Goal: Task Accomplishment & Management: Use online tool/utility

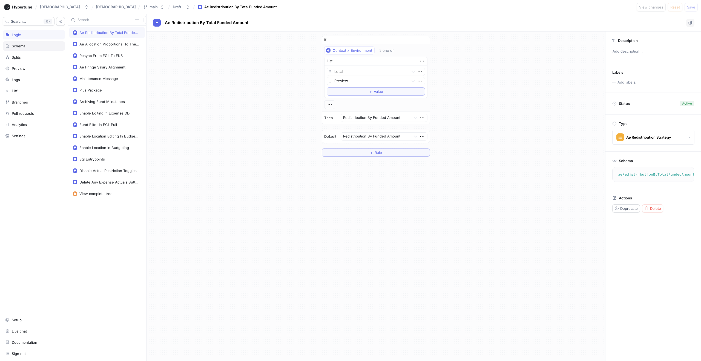
click at [19, 44] on div "Schema" at bounding box center [18, 46] width 13 height 4
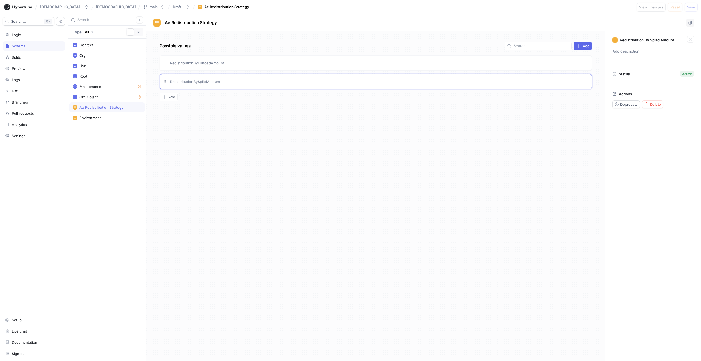
click at [173, 102] on div "Possible values Add RedistributionByFundedAmount RedistributionBySplitdAmount T…" at bounding box center [375, 195] width 459 height 329
click at [170, 99] on button "Add" at bounding box center [169, 97] width 18 height 9
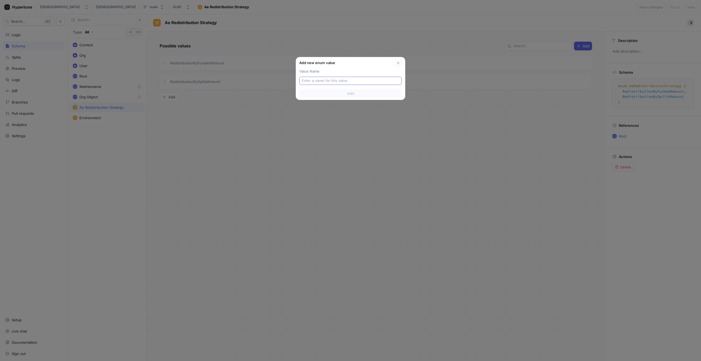
click at [365, 83] on input "text" at bounding box center [350, 80] width 97 height 5
type input "No"
type input "Non"
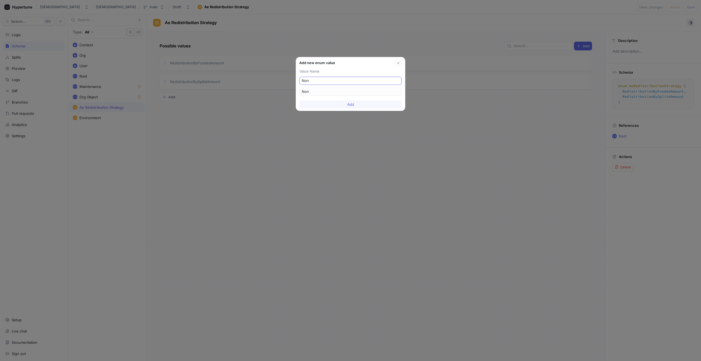
type input "None"
click at [384, 103] on button "Add" at bounding box center [350, 104] width 102 height 8
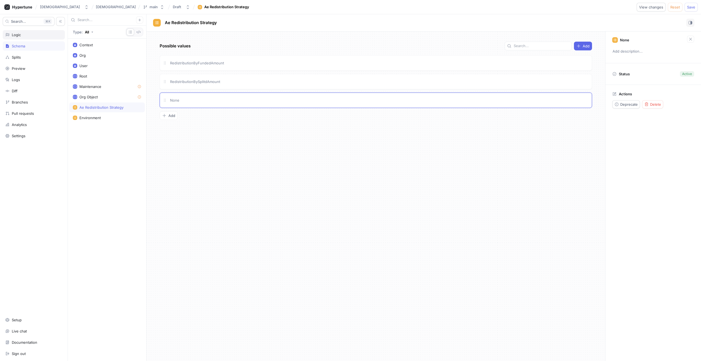
click at [20, 31] on div "Logic" at bounding box center [34, 34] width 62 height 9
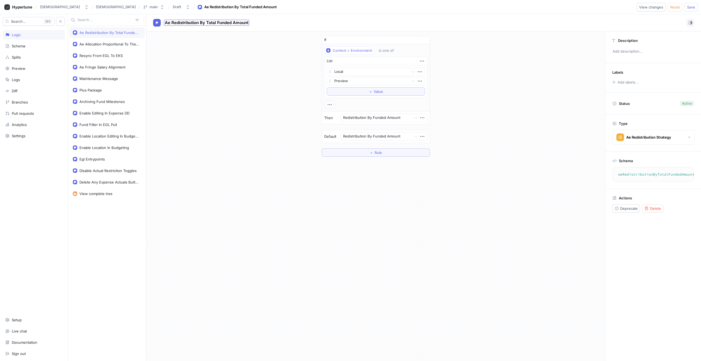
click at [221, 20] on div "Ae Redistribution By Total Funded Amount" at bounding box center [206, 23] width 85 height 6
click at [200, 22] on input "Ae Redistribution By Total Funded Amount" at bounding box center [207, 22] width 84 height 5
drag, startPoint x: 200, startPoint y: 22, endPoint x: 270, endPoint y: 22, distance: 70.6
click at [270, 22] on div "Ae Redistribution By Total Funded Amount Ae Redistribution By Total Funded Amou…" at bounding box center [423, 23] width 541 height 8
type input "Ae Redistribution Strategy"
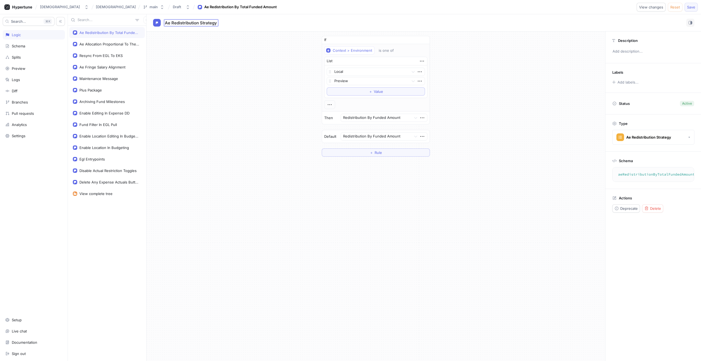
click at [689, 10] on div "KarmaSuite KarmaSuite main Draft Ae Redistribution By Total Funded Amount View …" at bounding box center [350, 180] width 701 height 361
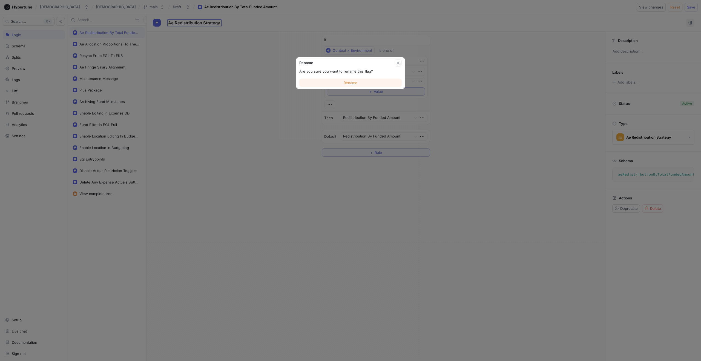
click at [337, 82] on button "Rename" at bounding box center [350, 83] width 102 height 8
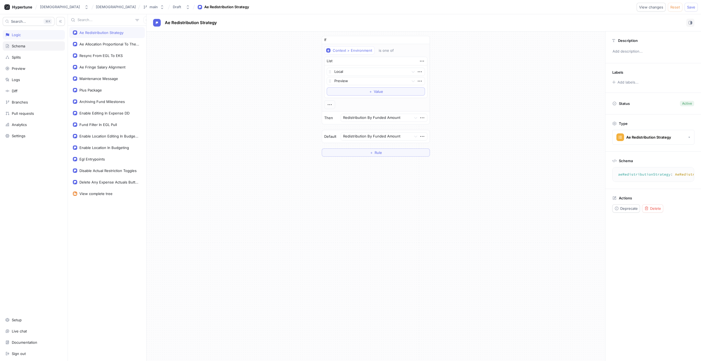
click at [17, 43] on div "Schema" at bounding box center [34, 45] width 62 height 9
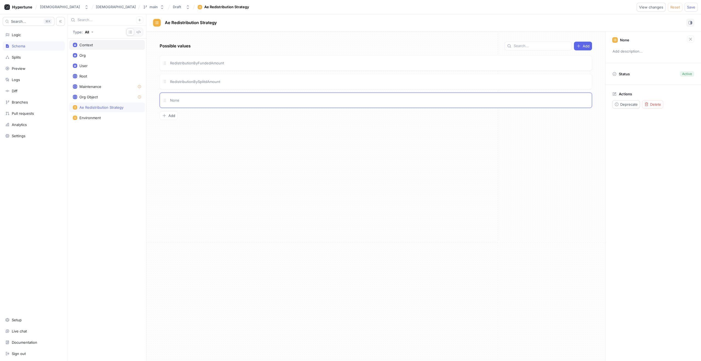
click at [77, 45] on div "Context" at bounding box center [107, 45] width 68 height 4
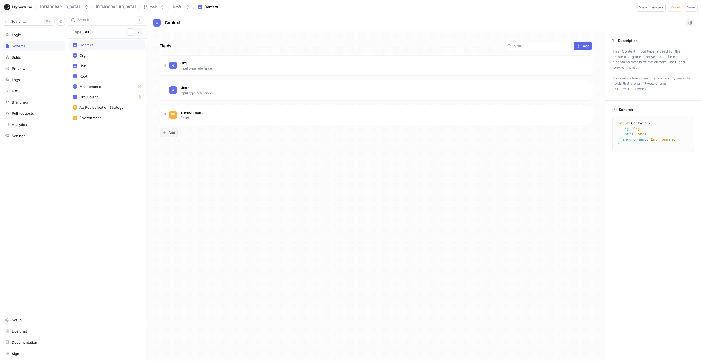
click at [165, 136] on button "Add" at bounding box center [169, 132] width 18 height 9
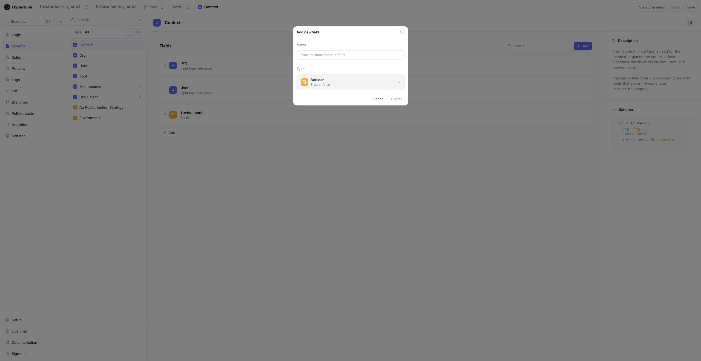
click at [394, 78] on button "Boolean True or false" at bounding box center [351, 82] width 108 height 16
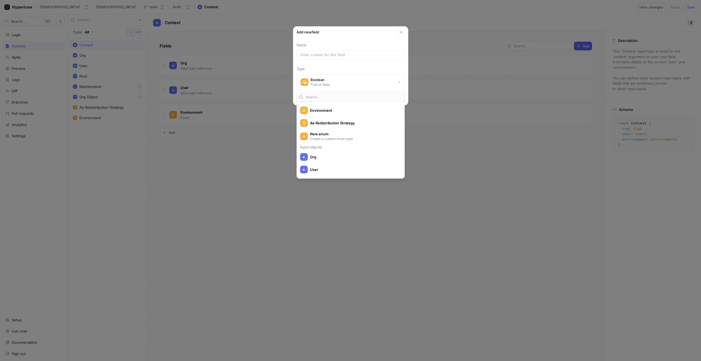
scroll to position [79, 0]
click at [352, 128] on span "Ae Redistribution Strategy" at bounding box center [354, 128] width 88 height 5
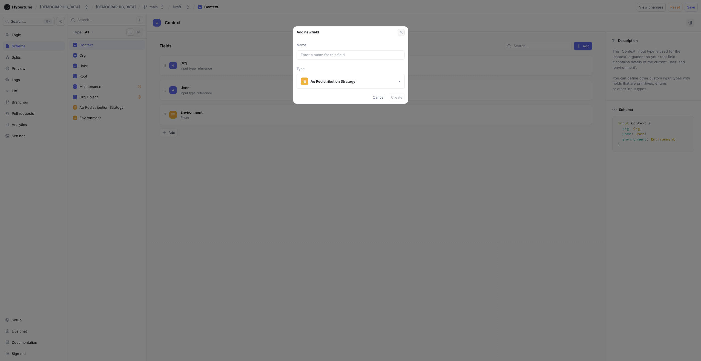
click at [399, 32] on icon "button" at bounding box center [401, 32] width 4 height 4
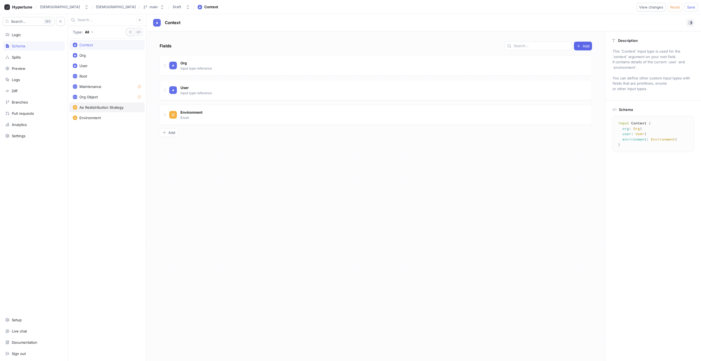
click at [102, 109] on div "Ae Redistribution Strategy" at bounding box center [101, 107] width 44 height 4
type textarea "enum AeRedistributionStrategy { RedistributionByFundedAmount, RedistributionByS…"
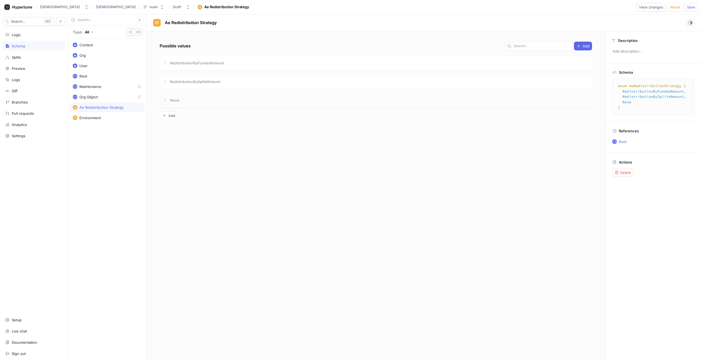
click at [197, 103] on div "None" at bounding box center [379, 100] width 420 height 6
click at [691, 76] on div "Active" at bounding box center [687, 73] width 10 height 5
click at [620, 73] on p "Status" at bounding box center [624, 74] width 11 height 8
click at [694, 6] on span "Save" at bounding box center [691, 6] width 8 height 3
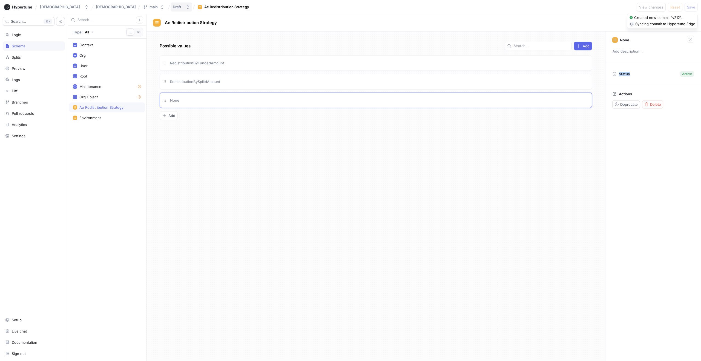
click at [173, 5] on div "Draft" at bounding box center [177, 7] width 8 height 5
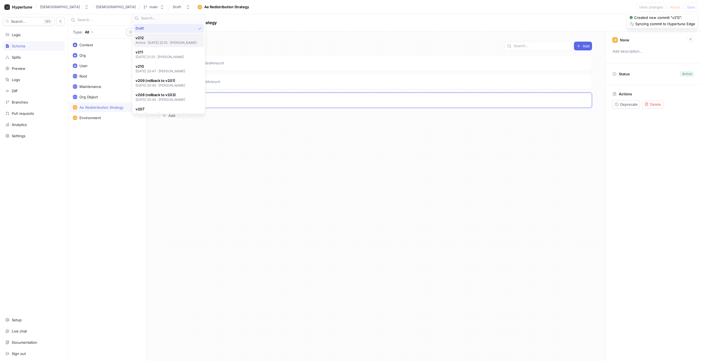
click at [147, 38] on span "v212" at bounding box center [166, 38] width 61 height 5
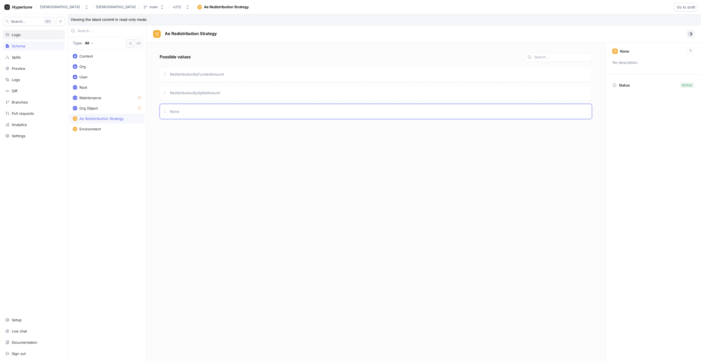
click at [21, 33] on div "Logic" at bounding box center [33, 35] width 57 height 4
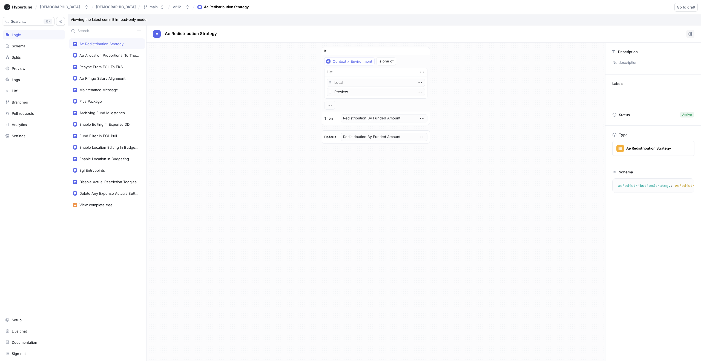
click at [39, 33] on div "Logic" at bounding box center [33, 35] width 57 height 4
click at [171, 6] on button "v212" at bounding box center [181, 6] width 21 height 9
click at [173, 6] on div "v212" at bounding box center [178, 7] width 10 height 5
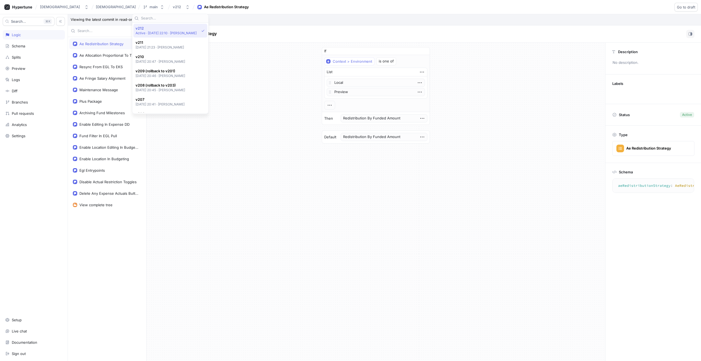
click at [164, 31] on p "Active ‧ [DATE] 22:10 ‧ [PERSON_NAME]" at bounding box center [166, 33] width 61 height 5
click at [173, 5] on div "v212" at bounding box center [177, 7] width 8 height 5
click at [277, 29] on div "Ae Redistribution Strategy" at bounding box center [423, 33] width 554 height 17
click at [23, 42] on div "Schema" at bounding box center [34, 45] width 62 height 9
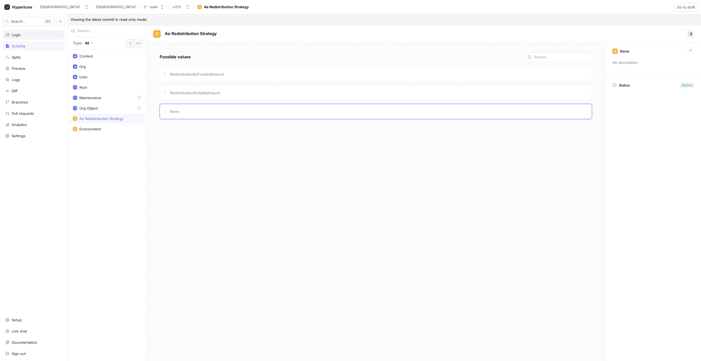
click at [21, 35] on div "Logic" at bounding box center [33, 35] width 57 height 4
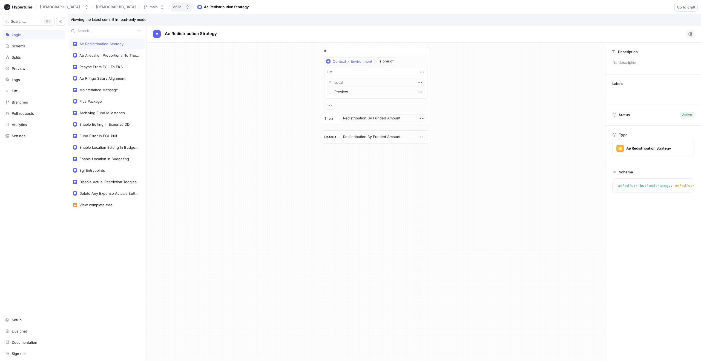
click at [171, 10] on button "v212" at bounding box center [181, 6] width 21 height 9
click at [152, 28] on div "Draft" at bounding box center [169, 28] width 67 height 5
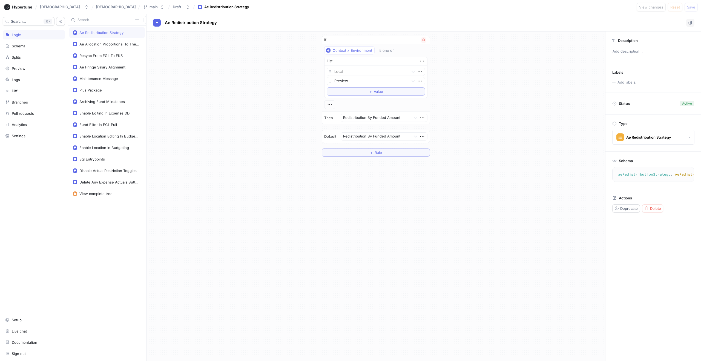
click at [364, 113] on div "Then Redistribution By Funded Amount" at bounding box center [376, 117] width 108 height 13
click at [369, 116] on div at bounding box center [376, 118] width 66 height 7
click at [360, 142] on div "None" at bounding box center [384, 146] width 86 height 9
click at [365, 138] on div at bounding box center [376, 136] width 66 height 7
click at [362, 162] on div "None" at bounding box center [384, 164] width 86 height 9
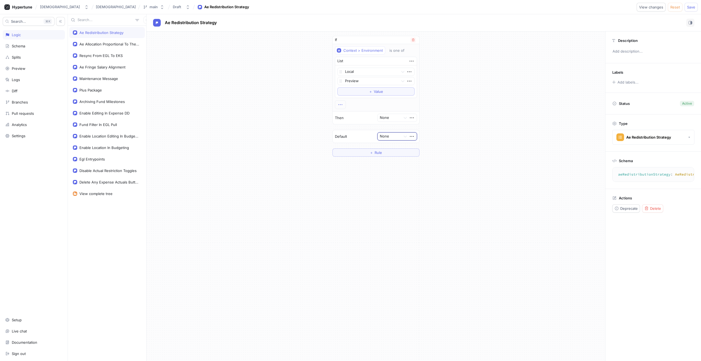
click at [342, 104] on icon "button" at bounding box center [340, 104] width 4 height 1
click at [355, 114] on div "&& AND" at bounding box center [362, 114] width 47 height 9
click at [342, 119] on div "AND" at bounding box center [341, 118] width 8 height 5
click at [344, 170] on div "OR" at bounding box center [368, 167] width 64 height 9
click at [349, 132] on button "Select variable..." at bounding box center [355, 130] width 41 height 8
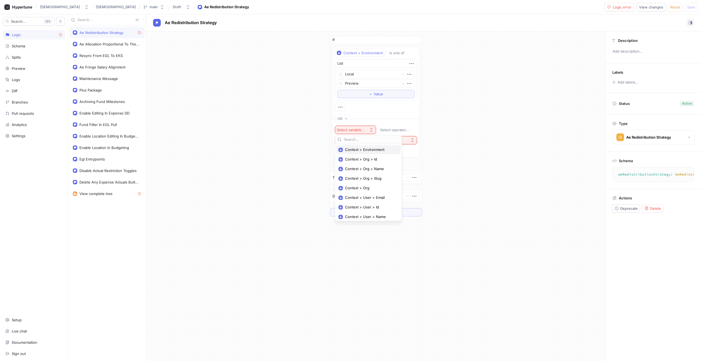
click at [355, 153] on div "Context > Environment" at bounding box center [368, 149] width 64 height 9
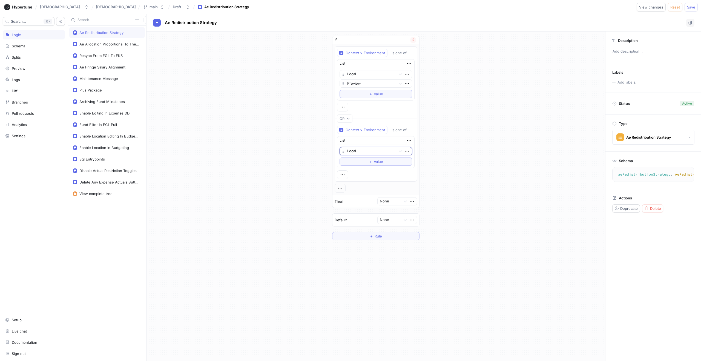
click at [374, 153] on div at bounding box center [370, 151] width 47 height 7
click at [364, 172] on div "Preview" at bounding box center [376, 170] width 72 height 9
click at [389, 163] on button "＋ Value" at bounding box center [375, 161] width 73 height 8
click at [365, 160] on div at bounding box center [370, 160] width 47 height 7
click at [359, 177] on div "Production" at bounding box center [376, 180] width 72 height 9
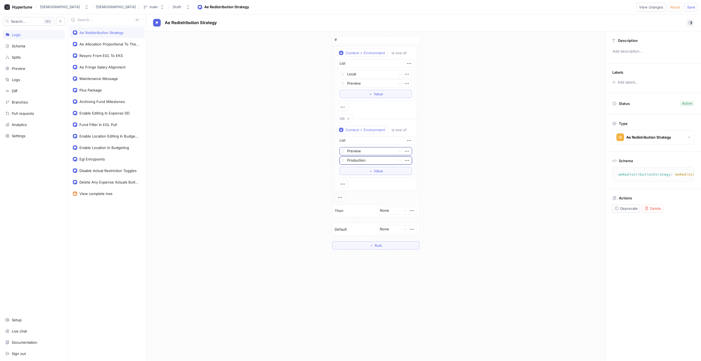
click at [370, 150] on div at bounding box center [370, 151] width 47 height 7
click at [401, 142] on div "List" at bounding box center [375, 140] width 77 height 8
click at [387, 168] on button "＋ Value" at bounding box center [375, 171] width 73 height 8
drag, startPoint x: 375, startPoint y: 169, endPoint x: 375, endPoint y: 150, distance: 19.2
click at [375, 150] on div "Preview Production Local, 1 of 1. 1 result available. Use Up and Down to choose…" at bounding box center [375, 160] width 73 height 27
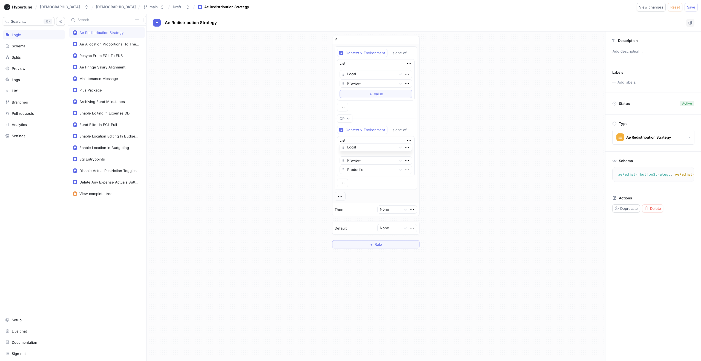
drag, startPoint x: 344, startPoint y: 171, endPoint x: 344, endPoint y: 148, distance: 22.5
click at [344, 148] on icon at bounding box center [343, 147] width 4 height 4
click at [344, 184] on icon "button" at bounding box center [342, 183] width 6 height 6
click at [352, 194] on p "AND" at bounding box center [352, 192] width 8 height 5
click at [350, 206] on div "Select variable..." at bounding box center [351, 208] width 28 height 5
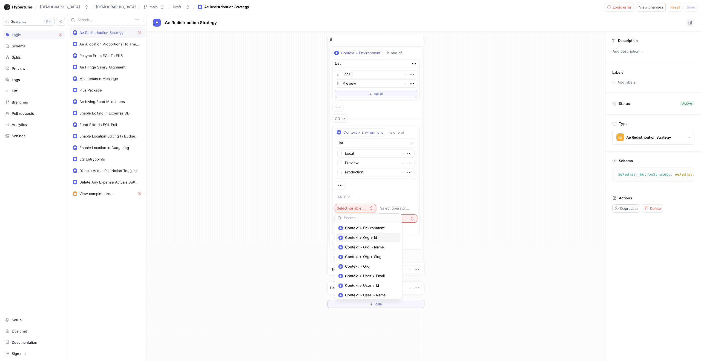
click at [364, 236] on span "Context > Org > Id" at bounding box center [370, 237] width 51 height 5
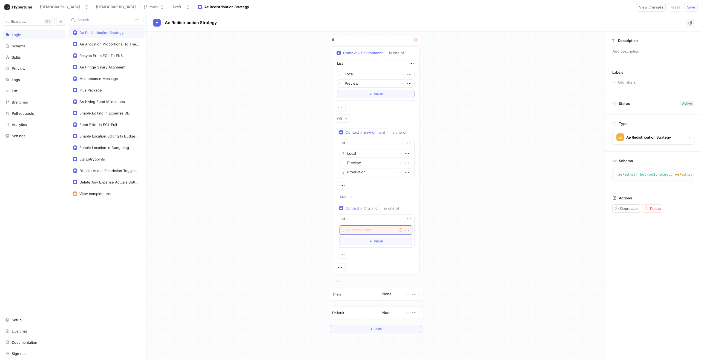
paste textarea "org_2mLbC4eGD09hQ81LDAHdVCMNe8K"
type textarea "x"
type textarea "org_2mLbC4eGD09hQ81LDAHdVCMNe8K"
click at [429, 234] on div "If Context > Environment is one of List Local Preview To pick up a draggable it…" at bounding box center [375, 186] width 459 height 311
click at [344, 259] on icon "button" at bounding box center [343, 259] width 4 height 1
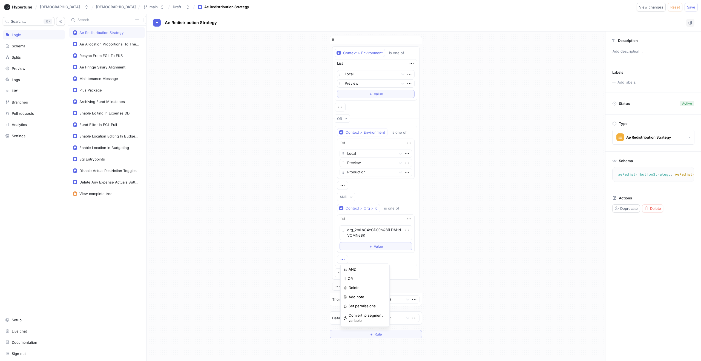
click at [28, 46] on div "Search... K Logic Schema Splits Preview Logs Diff Branches Pull requests Analyt…" at bounding box center [350, 187] width 701 height 347
click at [35, 45] on div "Schema" at bounding box center [33, 46] width 57 height 4
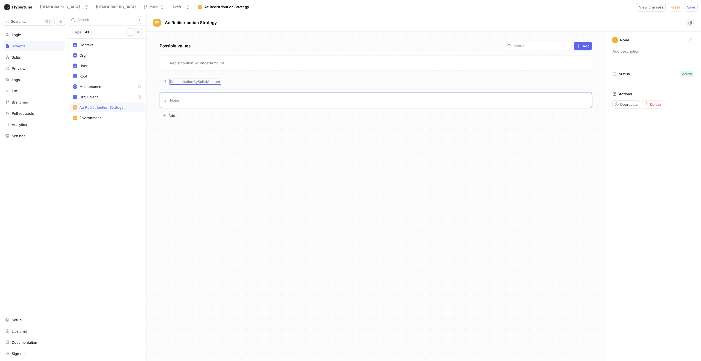
click at [196, 79] on div "RedistributionBySplitdAmount" at bounding box center [195, 82] width 52 height 6
type textarea "x"
click at [203, 81] on input "RedistributionBySplitdAmount" at bounding box center [195, 81] width 51 height 4
type input "RedistributionBySplitAmount"
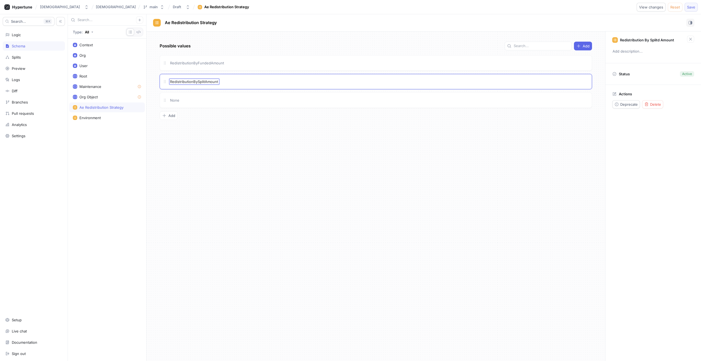
click at [689, 8] on div "KarmaSuite KarmaSuite main Draft Ae Redistribution Strategy View changes Reset …" at bounding box center [350, 180] width 701 height 361
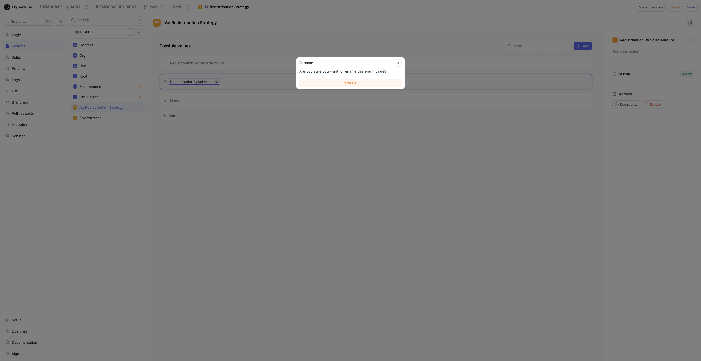
click at [378, 82] on button "Rename" at bounding box center [350, 83] width 102 height 8
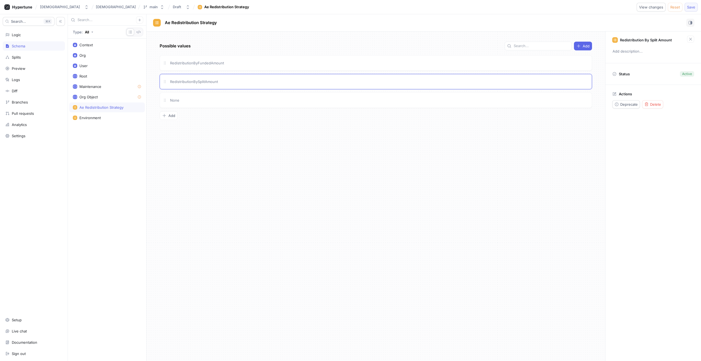
click at [688, 8] on span "Save" at bounding box center [691, 6] width 8 height 3
click at [21, 36] on div "Logic" at bounding box center [33, 35] width 57 height 4
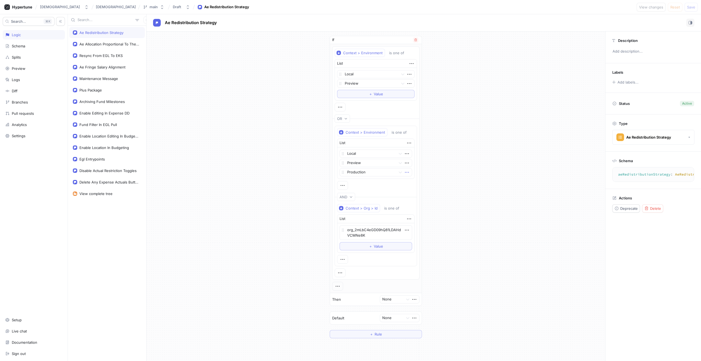
click at [407, 172] on icon "button" at bounding box center [407, 172] width 4 height 1
click at [416, 180] on p "Delete" at bounding box center [416, 182] width 11 height 5
click at [410, 64] on icon "button" at bounding box center [411, 64] width 6 height 6
click at [418, 71] on p "Delete" at bounding box center [421, 73] width 11 height 5
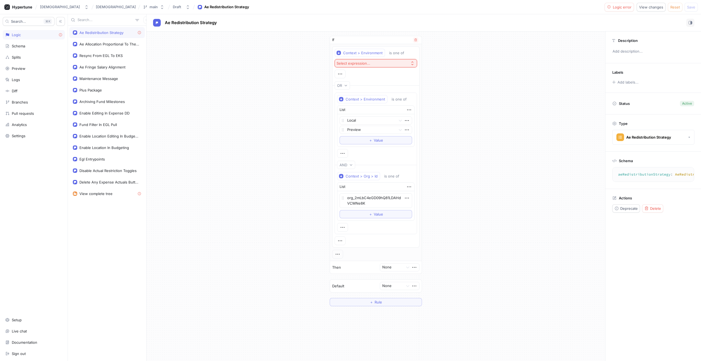
click at [409, 58] on div "Context > Environment is one of Select expression..." at bounding box center [376, 64] width 82 height 30
click at [395, 52] on div "is one of" at bounding box center [396, 53] width 15 height 5
click at [407, 99] on div "is one of" at bounding box center [400, 99] width 17 height 5
click at [405, 96] on button "is one of" at bounding box center [401, 99] width 25 height 8
click at [337, 74] on div at bounding box center [340, 74] width 11 height 9
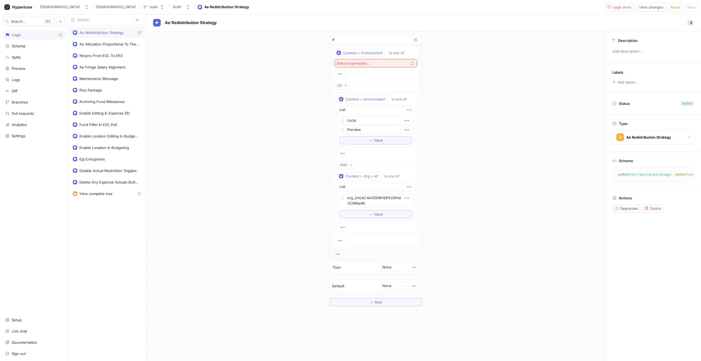
click at [337, 74] on div at bounding box center [340, 74] width 11 height 9
click at [341, 73] on icon "button" at bounding box center [340, 74] width 6 height 6
click at [362, 70] on div "Context > Environment is one of Select expression..." at bounding box center [376, 64] width 82 height 30
click at [385, 53] on div "Context > Environment is one of" at bounding box center [376, 53] width 82 height 8
click at [414, 40] on icon "button" at bounding box center [415, 39] width 3 height 3
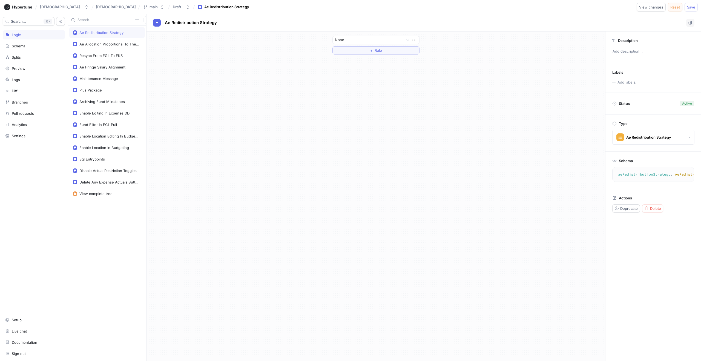
click at [671, 9] on span "Reset" at bounding box center [675, 6] width 10 height 3
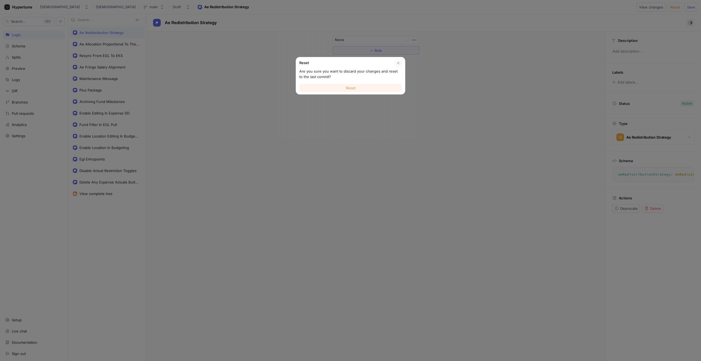
click at [338, 84] on button "Reset" at bounding box center [350, 88] width 102 height 8
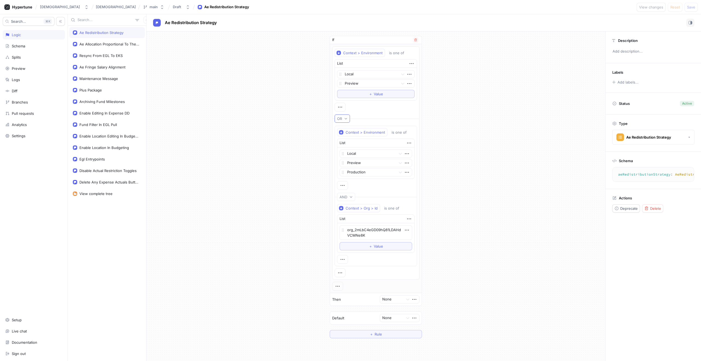
click at [350, 120] on button "OR" at bounding box center [342, 118] width 15 height 8
click at [410, 141] on icon "button" at bounding box center [409, 143] width 6 height 6
click at [417, 152] on p "Delete" at bounding box center [419, 152] width 11 height 5
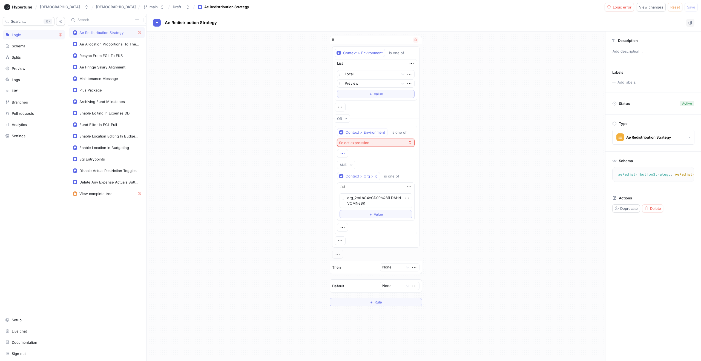
click at [341, 153] on icon "button" at bounding box center [342, 153] width 6 height 6
click at [409, 101] on div "Context > Environment is one of List Local Preview To pick up a draggable item,…" at bounding box center [375, 152] width 87 height 212
click at [648, 7] on span "View changes" at bounding box center [651, 6] width 24 height 3
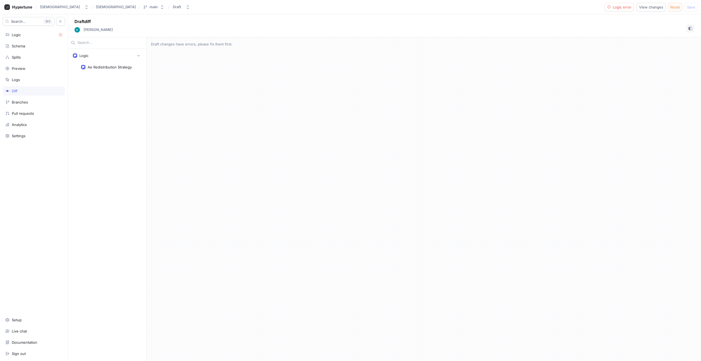
click at [671, 7] on span "Reset" at bounding box center [675, 6] width 10 height 3
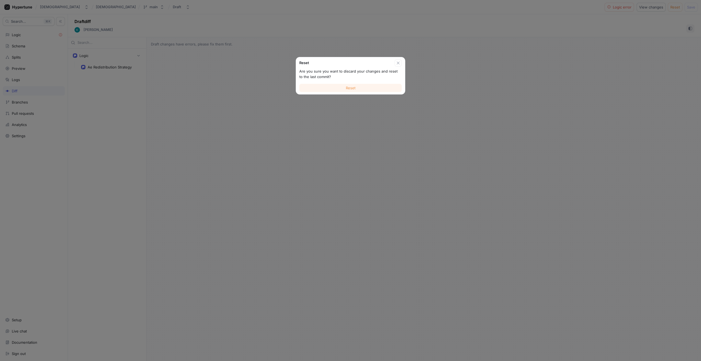
click at [365, 91] on button "Reset" at bounding box center [350, 88] width 102 height 8
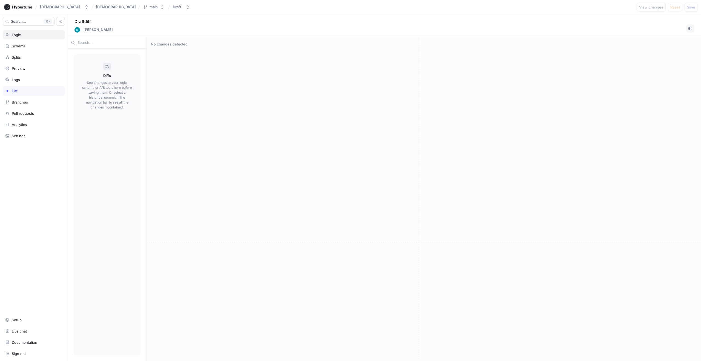
click at [21, 33] on div "Logic" at bounding box center [33, 35] width 57 height 4
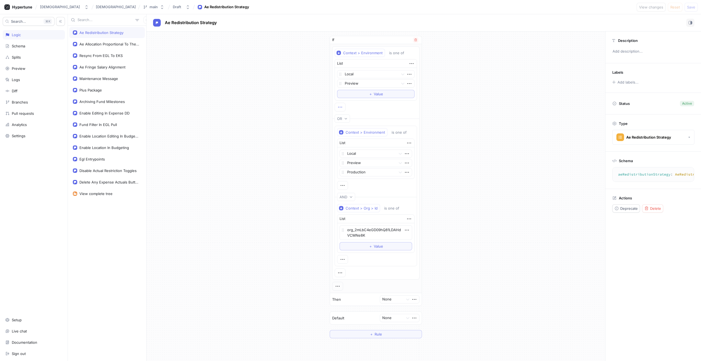
click at [342, 107] on icon "button" at bounding box center [340, 107] width 6 height 6
click at [408, 113] on div "Context > Environment is one of List Local Preview To pick up a draggable item,…" at bounding box center [375, 80] width 87 height 67
click at [345, 184] on icon "button" at bounding box center [342, 185] width 6 height 6
click at [355, 153] on div "Context > Environment is one of List Local Preview Production To pick up a drag…" at bounding box center [375, 159] width 77 height 62
click at [410, 63] on icon "button" at bounding box center [412, 63] width 4 height 1
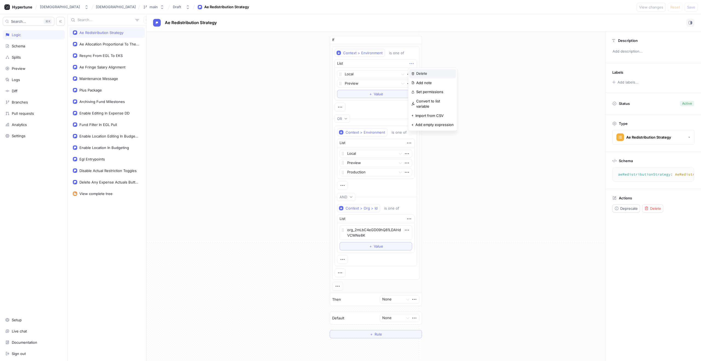
click at [419, 73] on p "Delete" at bounding box center [421, 73] width 11 height 5
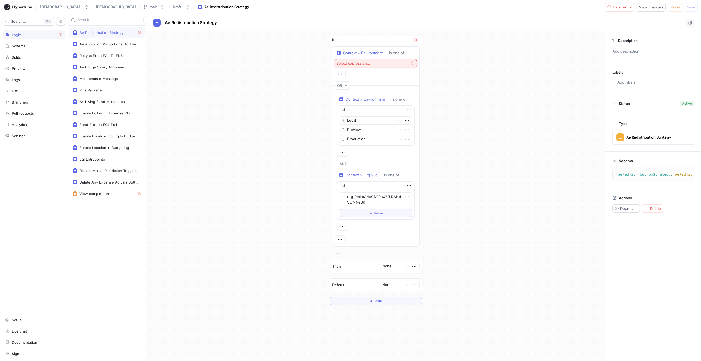
click at [339, 73] on icon "button" at bounding box center [340, 74] width 6 height 6
click at [379, 68] on div "Context > Environment is one of Select expression..." at bounding box center [376, 64] width 82 height 30
click at [678, 9] on span "Reset" at bounding box center [675, 6] width 10 height 3
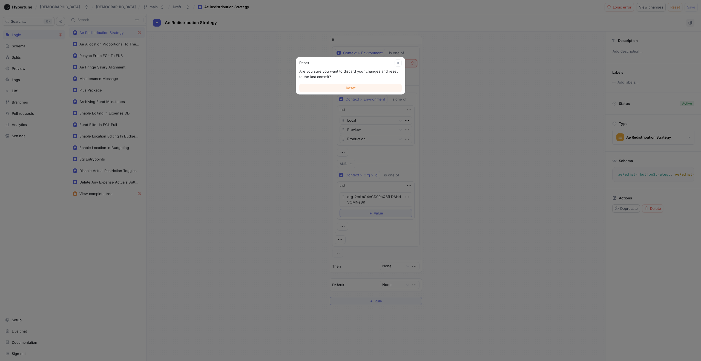
click at [371, 87] on button "Reset" at bounding box center [350, 88] width 102 height 8
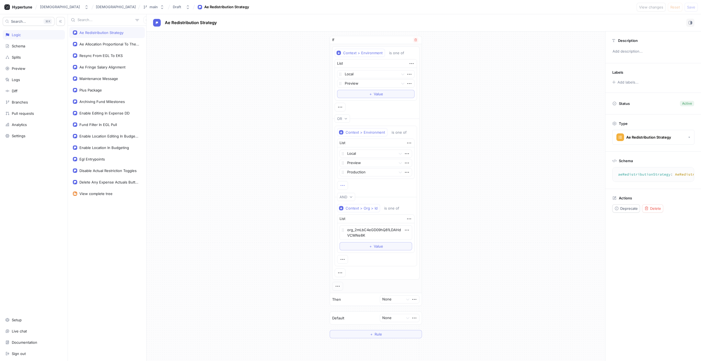
click at [344, 188] on icon "button" at bounding box center [342, 185] width 6 height 6
click at [343, 112] on div "Context > Environment is one of List Local Preview To pick up a draggable item,…" at bounding box center [375, 168] width 87 height 244
click at [349, 116] on button "OR" at bounding box center [342, 118] width 15 height 8
click at [408, 129] on button "is one of" at bounding box center [401, 132] width 25 height 8
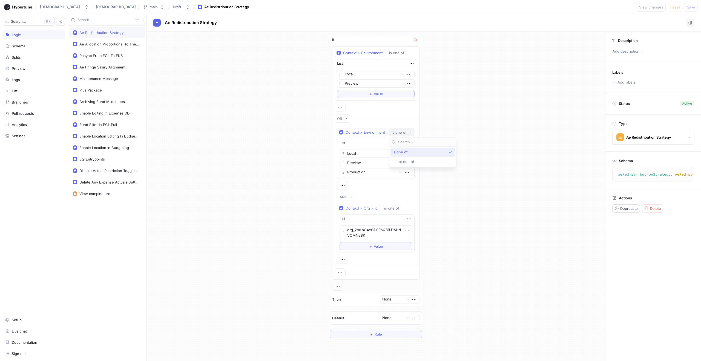
click at [408, 129] on button "is one of" at bounding box center [401, 132] width 25 height 8
click at [379, 131] on div "Context > Environment" at bounding box center [365, 132] width 39 height 5
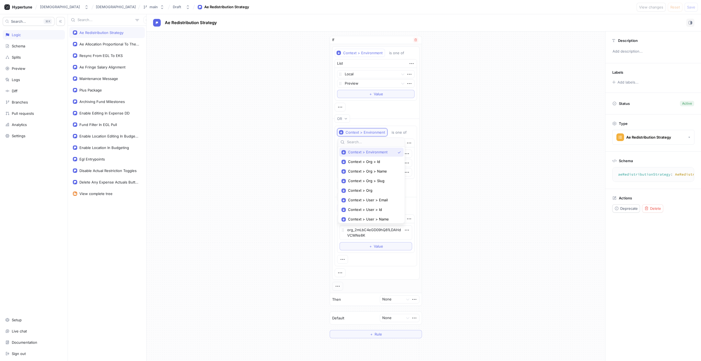
click at [379, 131] on div "Context > Environment" at bounding box center [365, 132] width 39 height 5
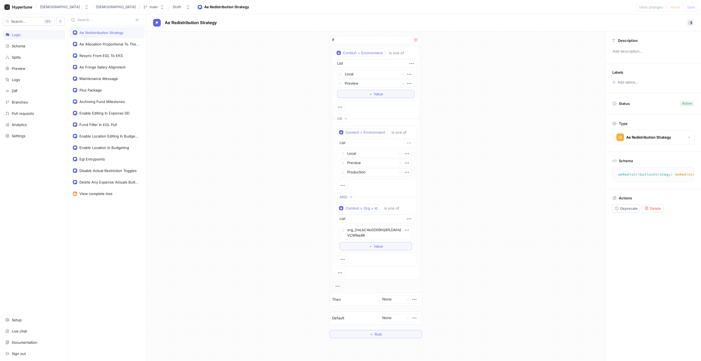
click at [409, 142] on icon "button" at bounding box center [409, 143] width 6 height 6
click at [416, 156] on div "Delete" at bounding box center [430, 152] width 47 height 9
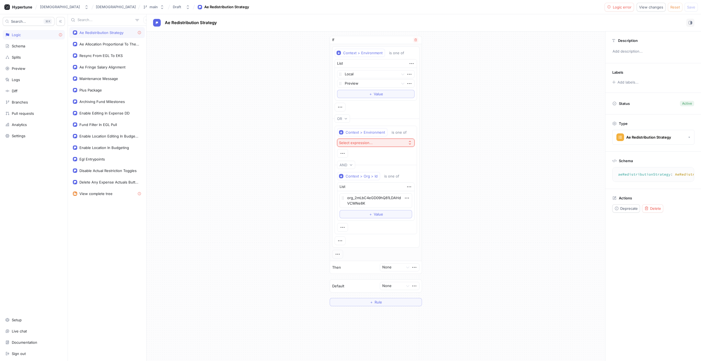
click at [350, 152] on div "Context > Environment is one of Select expression..." at bounding box center [375, 143] width 77 height 30
click at [346, 152] on div at bounding box center [342, 153] width 11 height 9
click at [339, 154] on div at bounding box center [342, 153] width 11 height 9
click at [343, 154] on icon "button" at bounding box center [342, 153] width 6 height 6
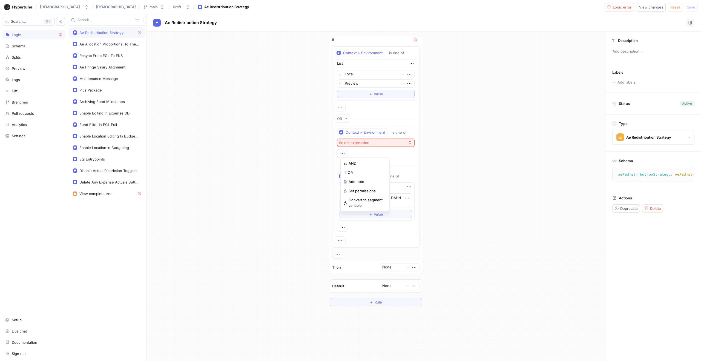
click at [343, 154] on icon "button" at bounding box center [342, 153] width 6 height 6
click at [343, 105] on icon "button" at bounding box center [340, 107] width 6 height 6
click at [452, 102] on div "If Context > Environment is one of List Local Preview To pick up a draggable it…" at bounding box center [375, 170] width 459 height 279
click at [399, 132] on div "is one of" at bounding box center [399, 132] width 15 height 5
click at [364, 128] on button "Context > Environment" at bounding box center [362, 132] width 50 height 8
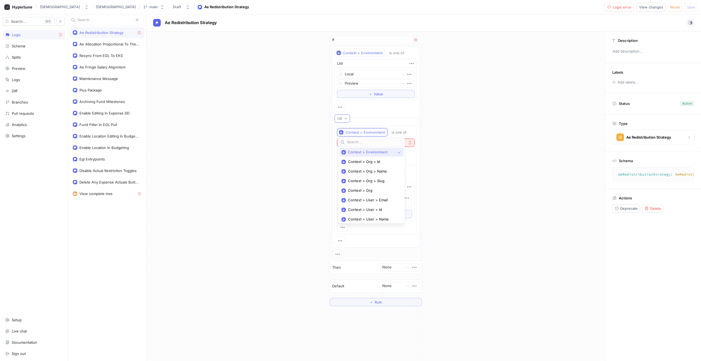
click at [344, 116] on button "OR" at bounding box center [342, 118] width 15 height 8
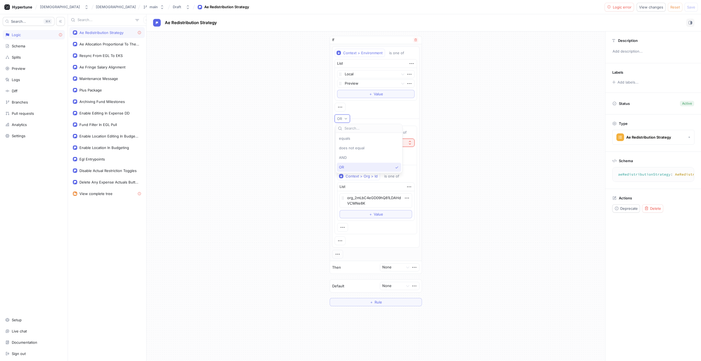
click at [400, 110] on div "Context > Environment is one of List Local Preview To pick up a draggable item,…" at bounding box center [376, 80] width 82 height 63
click at [679, 8] on span "Reset" at bounding box center [675, 6] width 10 height 3
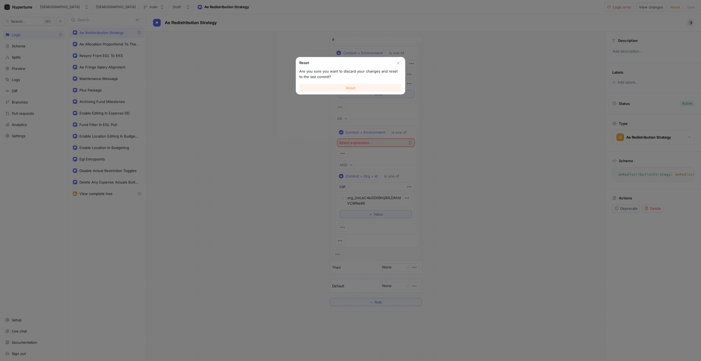
click at [345, 89] on button "Reset" at bounding box center [350, 88] width 102 height 8
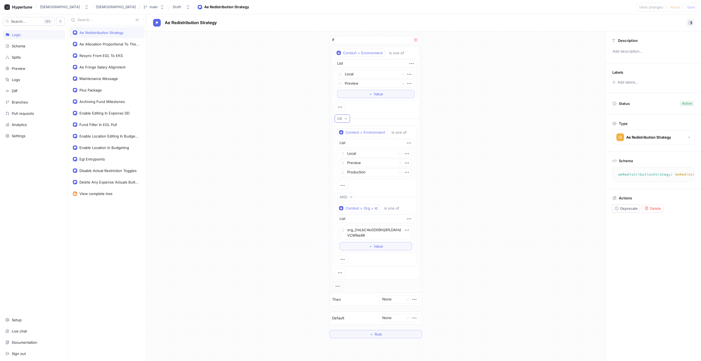
click at [346, 117] on icon "button" at bounding box center [345, 118] width 3 height 3
click at [408, 152] on icon "button" at bounding box center [407, 154] width 6 height 6
click at [415, 161] on div "Delete" at bounding box center [428, 163] width 47 height 9
click at [408, 142] on icon "button" at bounding box center [409, 143] width 6 height 6
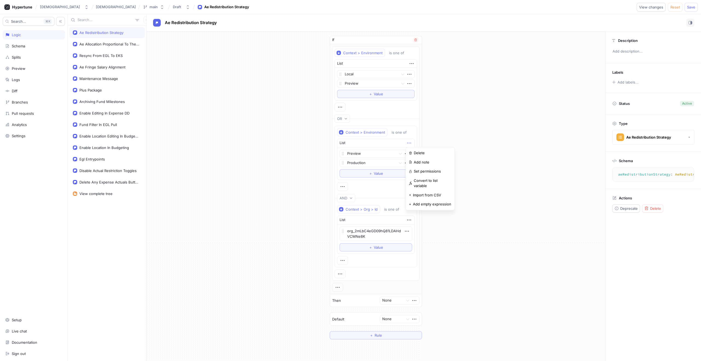
click at [410, 141] on icon "button" at bounding box center [409, 143] width 6 height 6
click at [375, 173] on span "Value" at bounding box center [378, 173] width 9 height 3
drag, startPoint x: 344, startPoint y: 173, endPoint x: 344, endPoint y: 149, distance: 23.8
click at [344, 149] on icon at bounding box center [343, 149] width 4 height 4
click at [344, 258] on icon "button" at bounding box center [342, 259] width 6 height 6
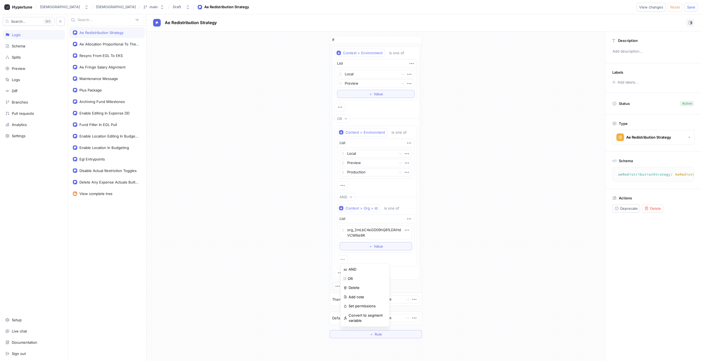
click at [422, 221] on div "If Context > Environment is one of List Local Preview To pick up a draggable it…" at bounding box center [375, 186] width 101 height 311
click at [407, 220] on icon "button" at bounding box center [409, 219] width 6 height 6
click at [339, 273] on icon "button" at bounding box center [340, 273] width 6 height 6
click at [356, 223] on div "Context > Environment is one of List Local Preview Production To pick up a drag…" at bounding box center [376, 201] width 82 height 151
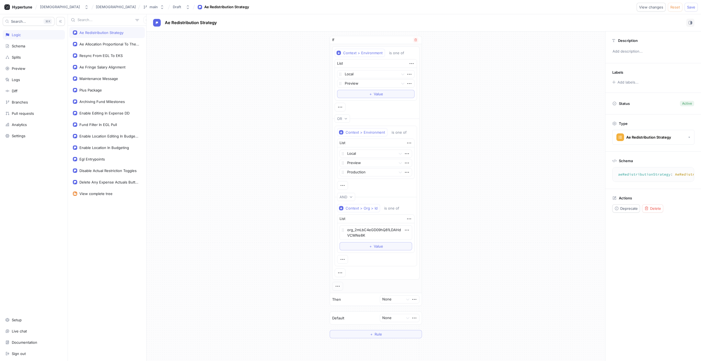
click at [340, 258] on div at bounding box center [342, 259] width 11 height 9
click at [342, 258] on icon "button" at bounding box center [342, 259] width 6 height 6
click at [445, 262] on div "If Context > Environment is one of List Local Preview To pick up a draggable it…" at bounding box center [375, 186] width 459 height 311
click at [381, 332] on span "Rule" at bounding box center [378, 333] width 7 height 3
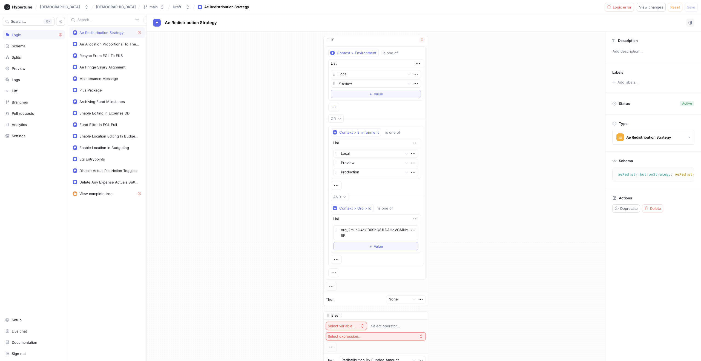
click at [331, 106] on icon "button" at bounding box center [334, 107] width 6 height 6
click at [421, 130] on div "Context > Environment is one of List Local Preview To pick up a draggable item,…" at bounding box center [376, 168] width 100 height 244
click at [339, 184] on icon "button" at bounding box center [336, 185] width 6 height 6
click at [673, 7] on span "Reset" at bounding box center [675, 6] width 10 height 3
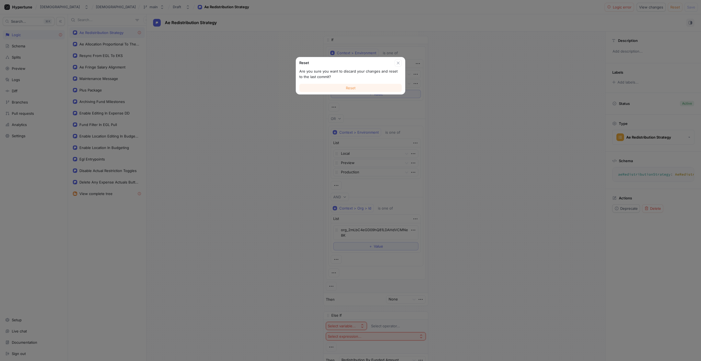
click at [384, 91] on button "Reset" at bounding box center [350, 88] width 102 height 8
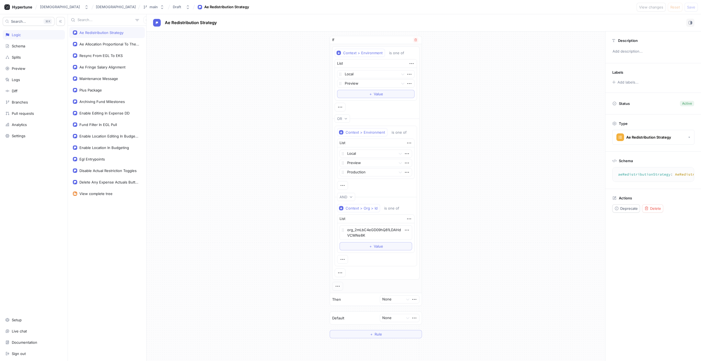
click at [343, 182] on div at bounding box center [342, 185] width 11 height 9
click at [343, 184] on icon "button" at bounding box center [342, 185] width 6 height 6
click at [650, 179] on textarea "aeRedistributionStrategy: AeRedistributionStrategy!" at bounding box center [674, 174] width 119 height 10
click at [21, 79] on div "Logs" at bounding box center [33, 79] width 57 height 4
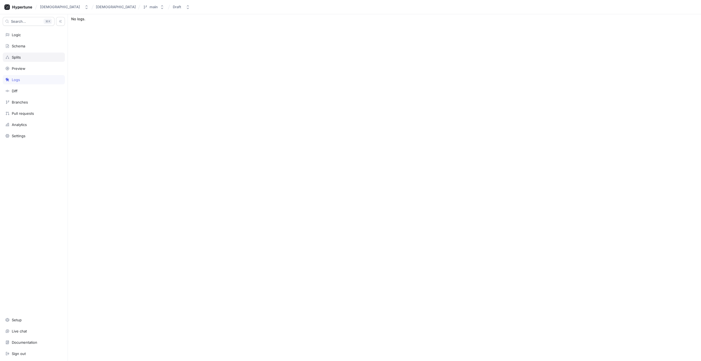
click at [21, 58] on div "Splits" at bounding box center [33, 57] width 57 height 4
click at [22, 46] on div "Schema" at bounding box center [18, 46] width 13 height 4
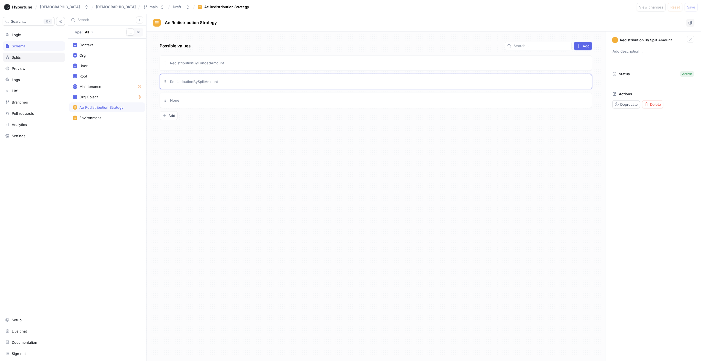
click at [22, 56] on div "Splits" at bounding box center [33, 57] width 57 height 4
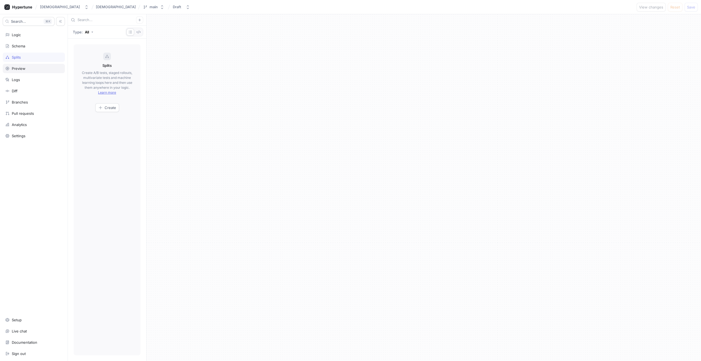
click at [22, 65] on div "Preview" at bounding box center [34, 68] width 62 height 9
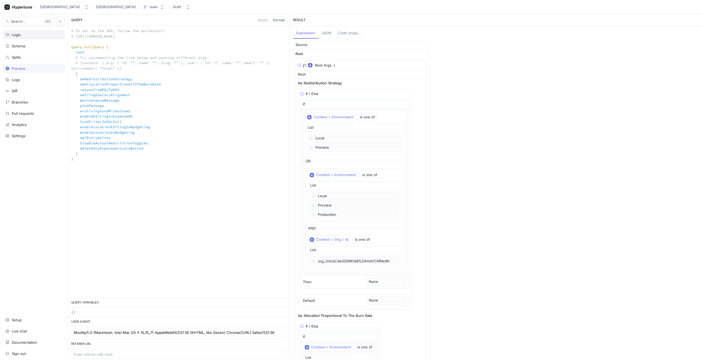
click at [22, 39] on div "Logic" at bounding box center [34, 34] width 62 height 9
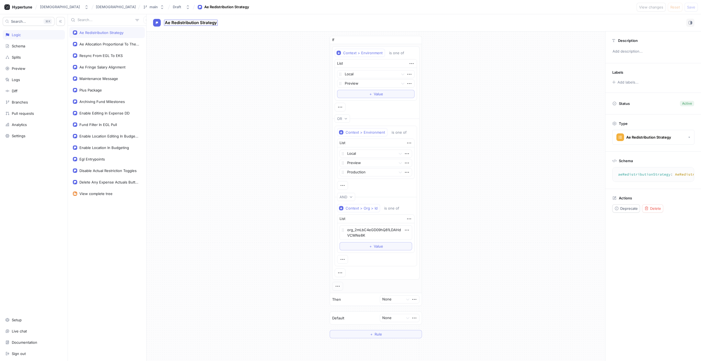
click at [188, 24] on span "Ae Redistribution Strategy" at bounding box center [191, 23] width 52 height 4
click at [692, 23] on button "button" at bounding box center [690, 23] width 8 height 8
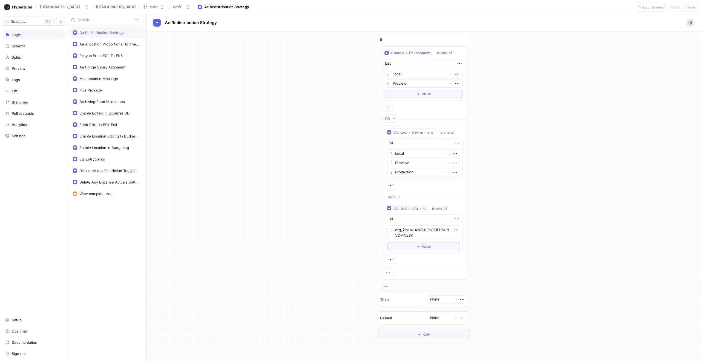
click at [692, 23] on button "button" at bounding box center [690, 23] width 8 height 8
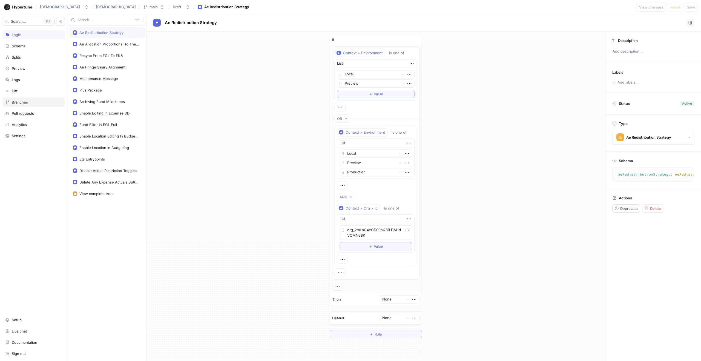
click at [20, 105] on div "Branches" at bounding box center [34, 101] width 62 height 9
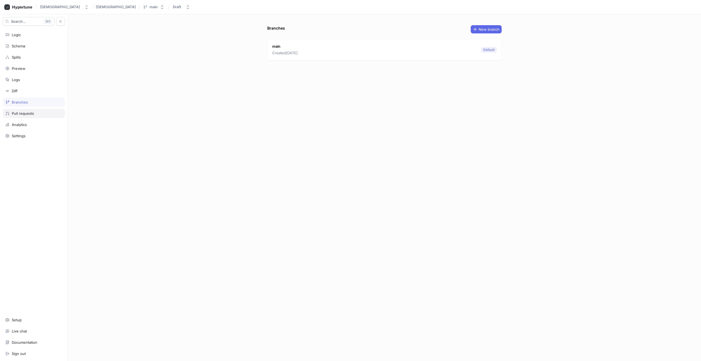
click at [19, 110] on div "Pull requests" at bounding box center [34, 113] width 62 height 9
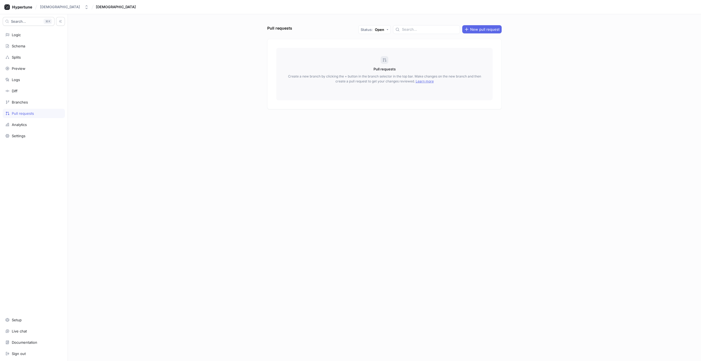
click at [21, 118] on div "Search... K Logic Schema Splits Preview Logs Diff Branches Pull requests Analyt…" at bounding box center [34, 187] width 68 height 347
click at [21, 122] on div "Analytics" at bounding box center [19, 124] width 15 height 4
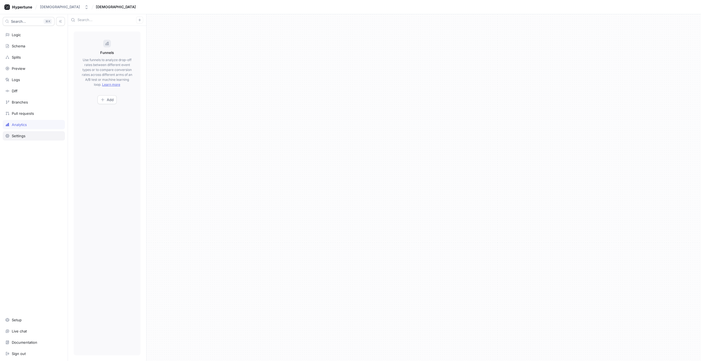
click at [21, 135] on div "Settings" at bounding box center [19, 136] width 14 height 4
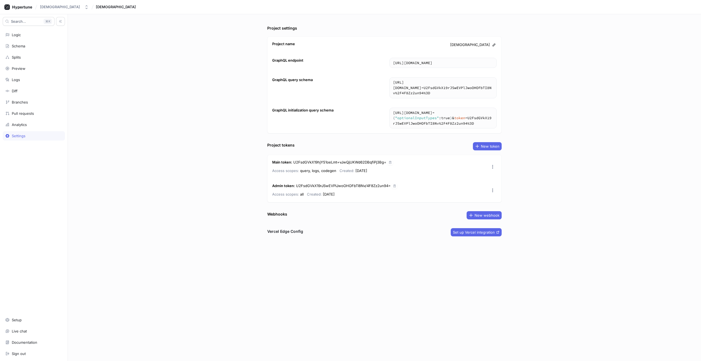
click at [26, 40] on div "Search... K Logic Schema Splits Preview Logs Diff Branches Pull requests Analyt…" at bounding box center [34, 187] width 68 height 347
click at [22, 45] on div "Schema" at bounding box center [18, 46] width 13 height 4
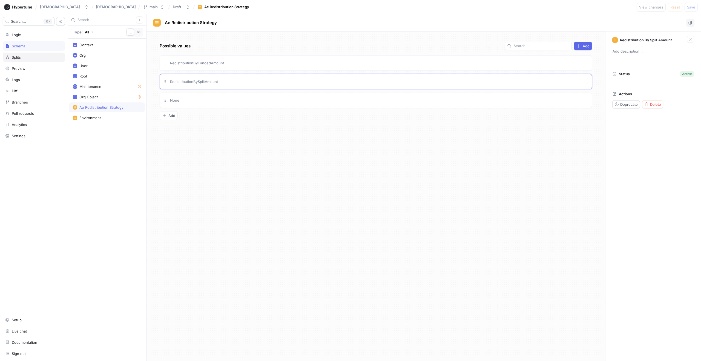
click at [19, 54] on div "Splits" at bounding box center [34, 57] width 62 height 9
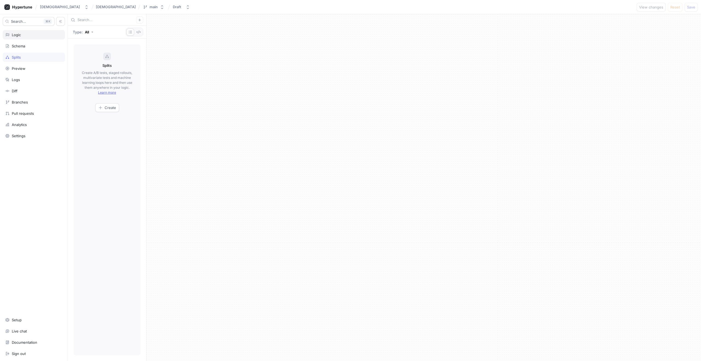
click at [20, 31] on div "Logic" at bounding box center [34, 34] width 62 height 9
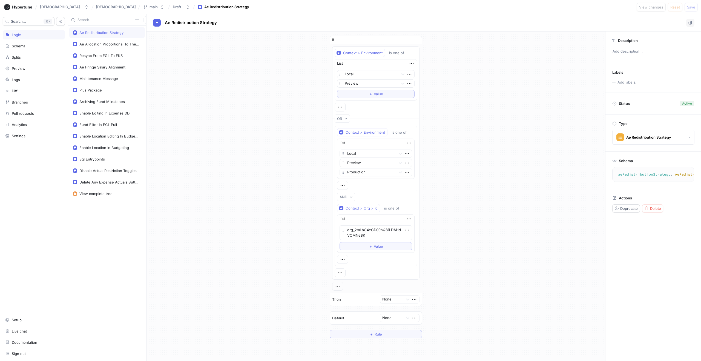
click at [123, 21] on input "text" at bounding box center [105, 19] width 56 height 5
click at [133, 19] on button "button" at bounding box center [137, 19] width 8 height 7
click at [412, 63] on icon "button" at bounding box center [411, 64] width 6 height 6
click at [415, 41] on div "If Context > Environment is one of List Local Preview To pick up a draggable it…" at bounding box center [376, 164] width 92 height 257
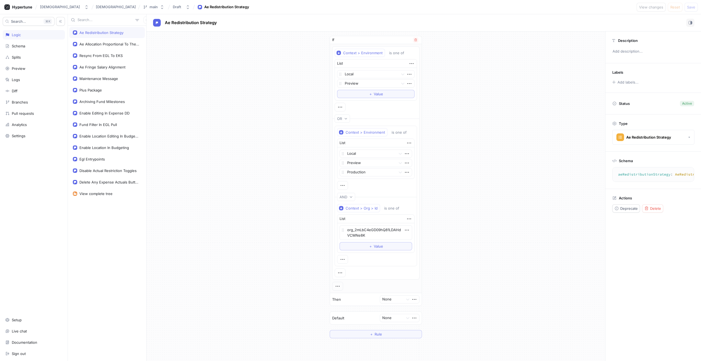
click at [415, 41] on icon "button" at bounding box center [415, 39] width 3 height 3
click at [378, 51] on span "Rule" at bounding box center [378, 50] width 7 height 3
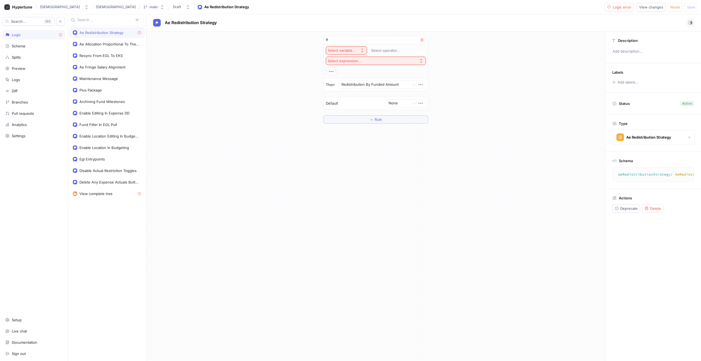
click at [348, 48] on div "Select variable..." at bounding box center [342, 50] width 28 height 5
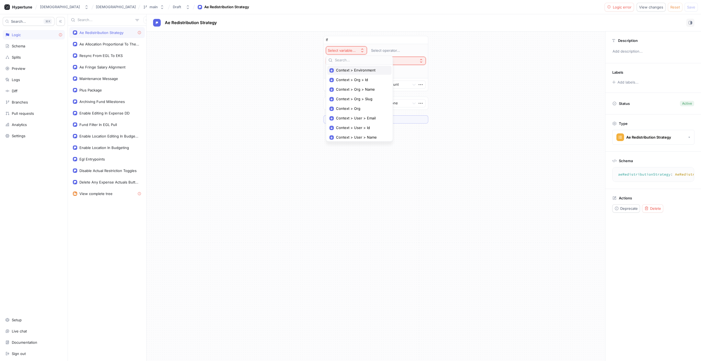
click at [351, 71] on span "Context > Environment" at bounding box center [361, 70] width 51 height 5
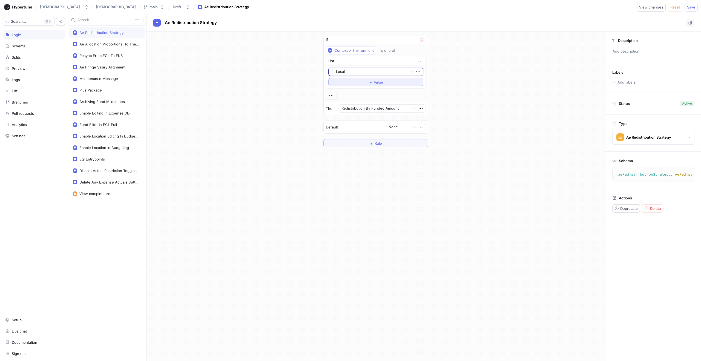
click at [361, 80] on button "＋ Value" at bounding box center [375, 82] width 95 height 8
click at [362, 90] on button "＋ Value" at bounding box center [375, 91] width 95 height 8
click at [419, 90] on icon "button" at bounding box center [418, 90] width 4 height 1
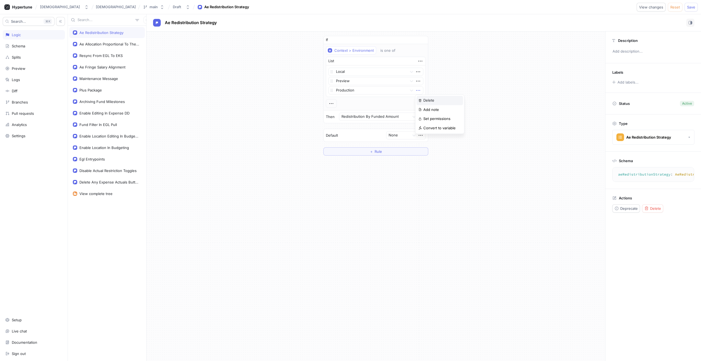
click at [425, 99] on p "Delete" at bounding box center [428, 100] width 11 height 5
click at [333, 105] on icon "button" at bounding box center [331, 105] width 6 height 6
click at [349, 115] on div "&& AND" at bounding box center [353, 114] width 47 height 9
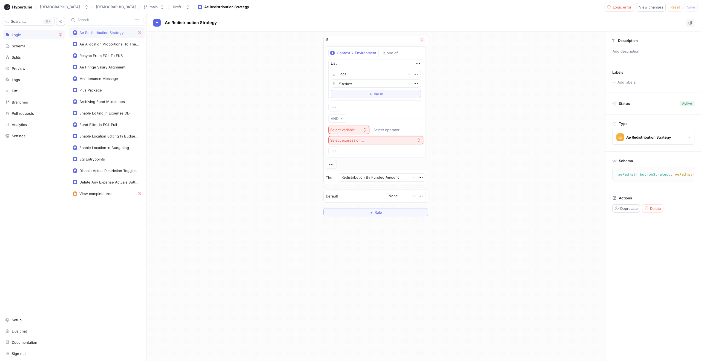
click at [354, 128] on div "Select variable..." at bounding box center [344, 130] width 28 height 5
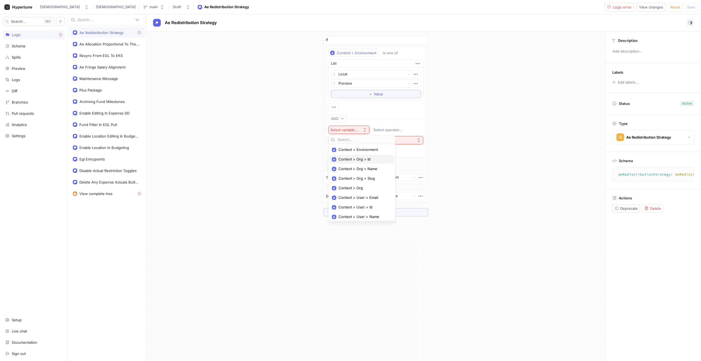
click at [362, 157] on span "Context > Org > Id" at bounding box center [363, 159] width 51 height 5
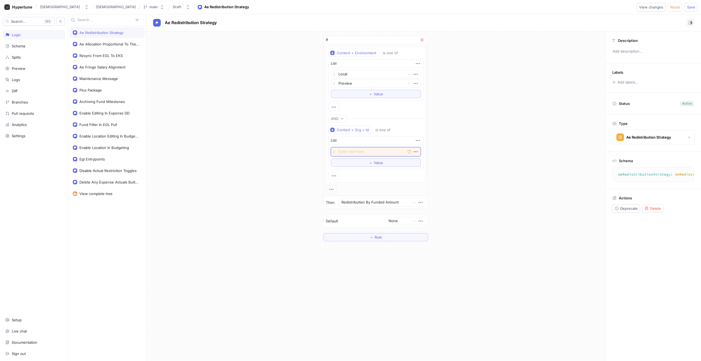
paste textarea "org_2mLbC4eGD09hQ81LDAHdVCMNe8K"
type textarea "x"
type textarea "org_2mLbC4eGD09hQ81LDAHdVCMNe8K"
click at [388, 203] on div at bounding box center [374, 202] width 66 height 7
click at [386, 221] on div "Redistribution By Split Amount" at bounding box center [382, 222] width 86 height 9
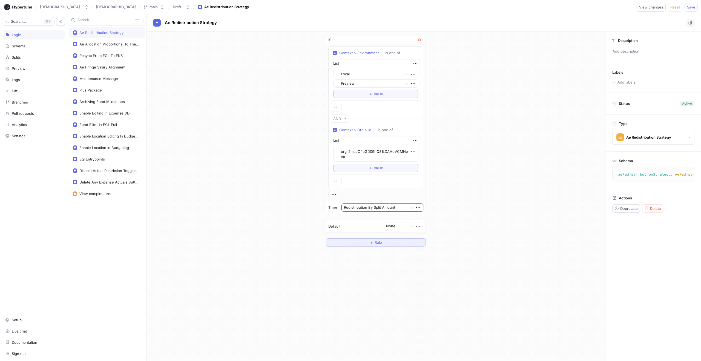
click at [371, 244] on button "＋ Rule" at bounding box center [376, 242] width 100 height 8
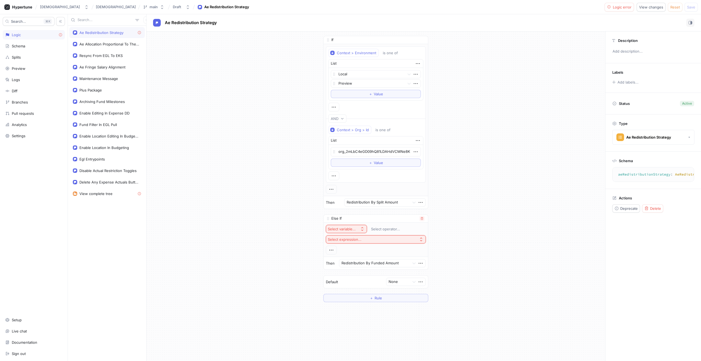
click at [348, 227] on div "Select variable..." at bounding box center [342, 229] width 28 height 5
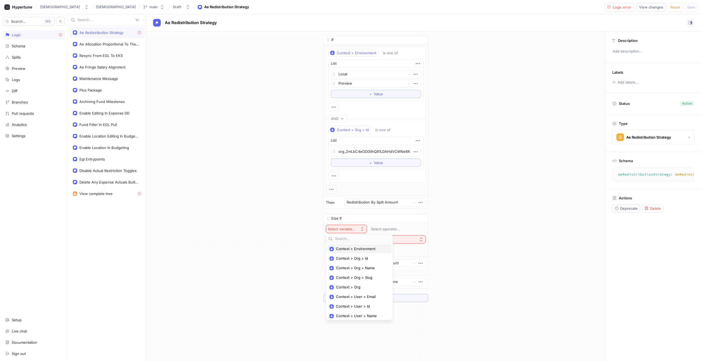
click at [353, 248] on span "Context > Environment" at bounding box center [361, 248] width 51 height 5
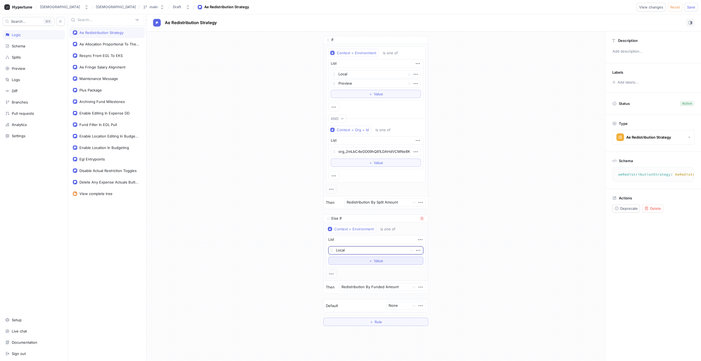
click at [357, 259] on button "＋ Value" at bounding box center [375, 261] width 95 height 8
click at [334, 282] on icon "button" at bounding box center [331, 283] width 6 height 6
click at [355, 281] on div "Context > Environment is one of List Local Preview To pick up a draggable item,…" at bounding box center [376, 256] width 100 height 63
click at [334, 281] on icon "button" at bounding box center [331, 283] width 6 height 6
click at [339, 290] on div "&& AND" at bounding box center [353, 293] width 47 height 9
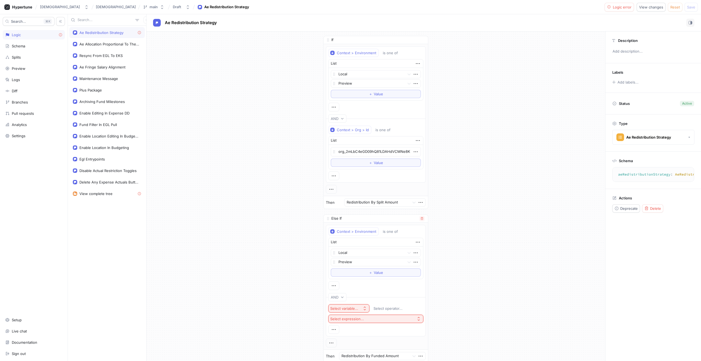
click at [346, 305] on button "Select variable..." at bounding box center [348, 308] width 41 height 8
click at [350, 241] on span "Context > Org > Id" at bounding box center [363, 241] width 51 height 5
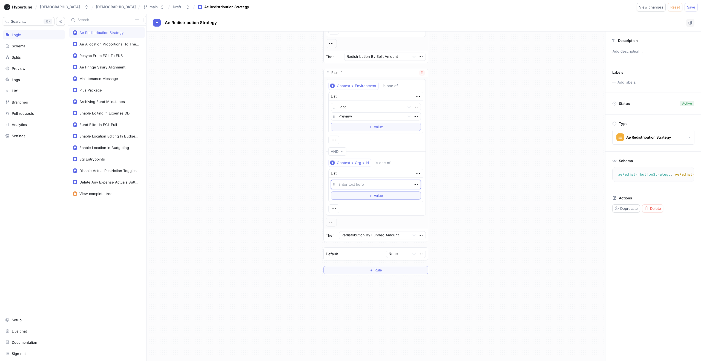
scroll to position [171, 0]
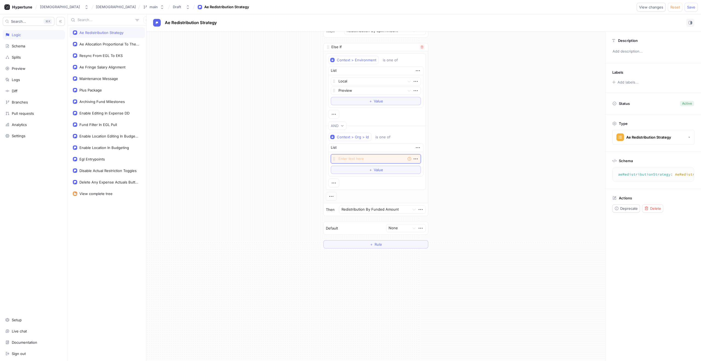
paste textarea "org_2mLbAzsmbrDe3L3gNj3INC03ljO"
type textarea "x"
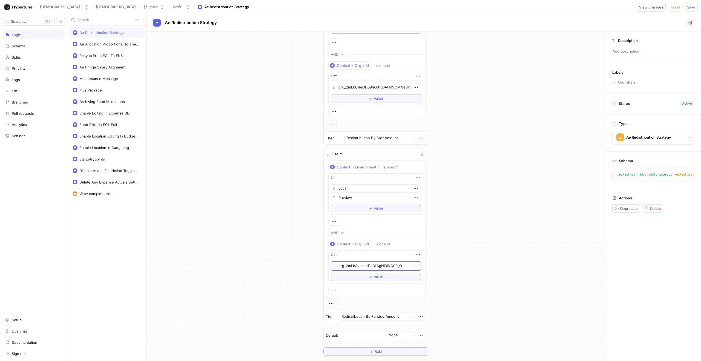
scroll to position [63, 0]
type textarea "org_2mLbAzsmbrDe3L3gNj3INC03ljO"
click at [691, 7] on span "Save" at bounding box center [691, 6] width 8 height 3
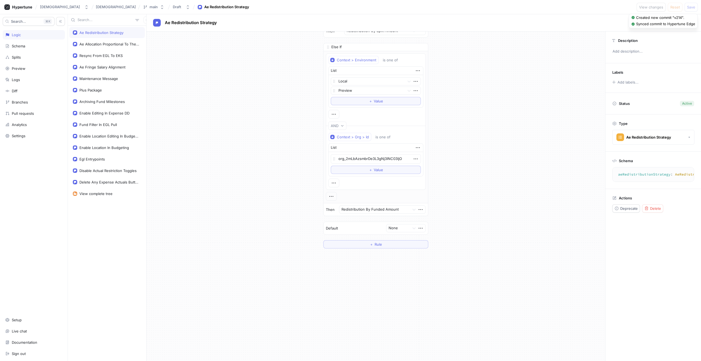
scroll to position [0, 0]
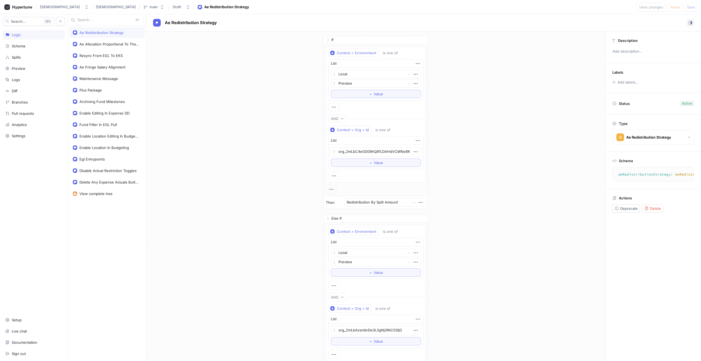
type textarea "x"
